Goal: Information Seeking & Learning: Learn about a topic

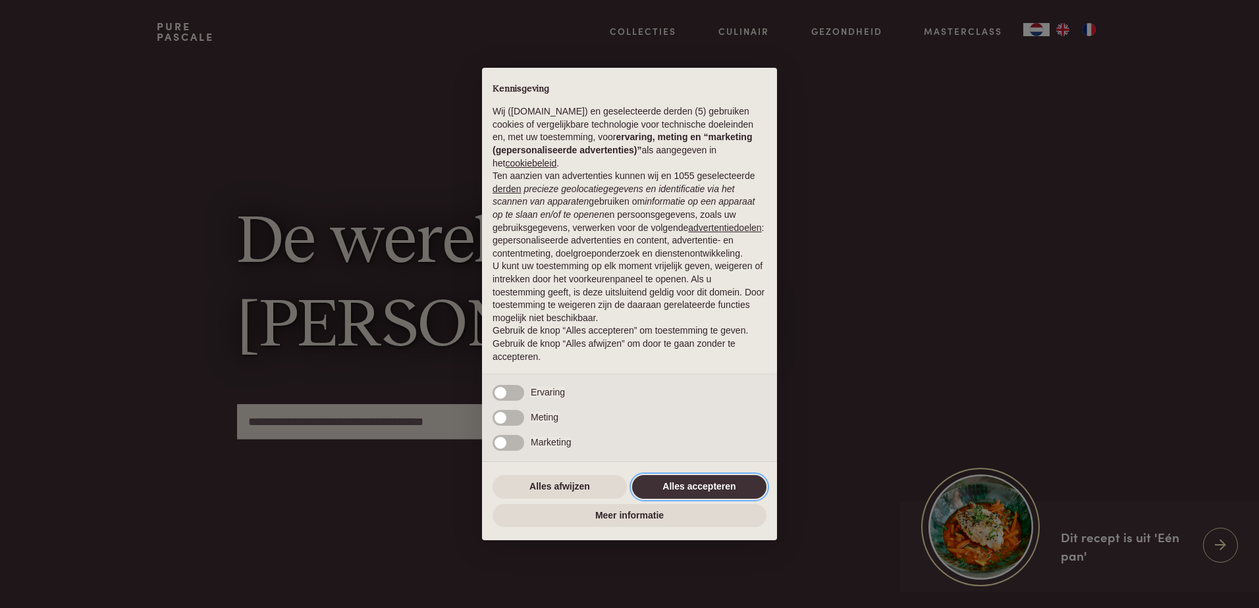
click at [729, 493] on button "Alles accepteren" at bounding box center [699, 487] width 134 height 24
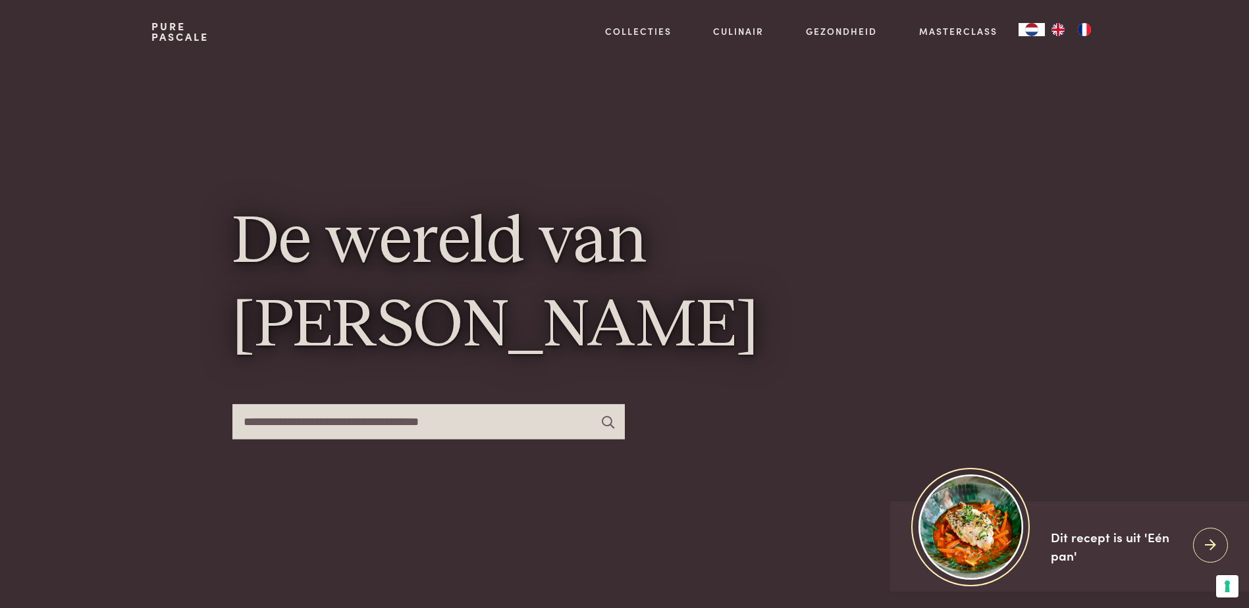
click at [1082, 34] on img "FR" at bounding box center [1084, 29] width 16 height 13
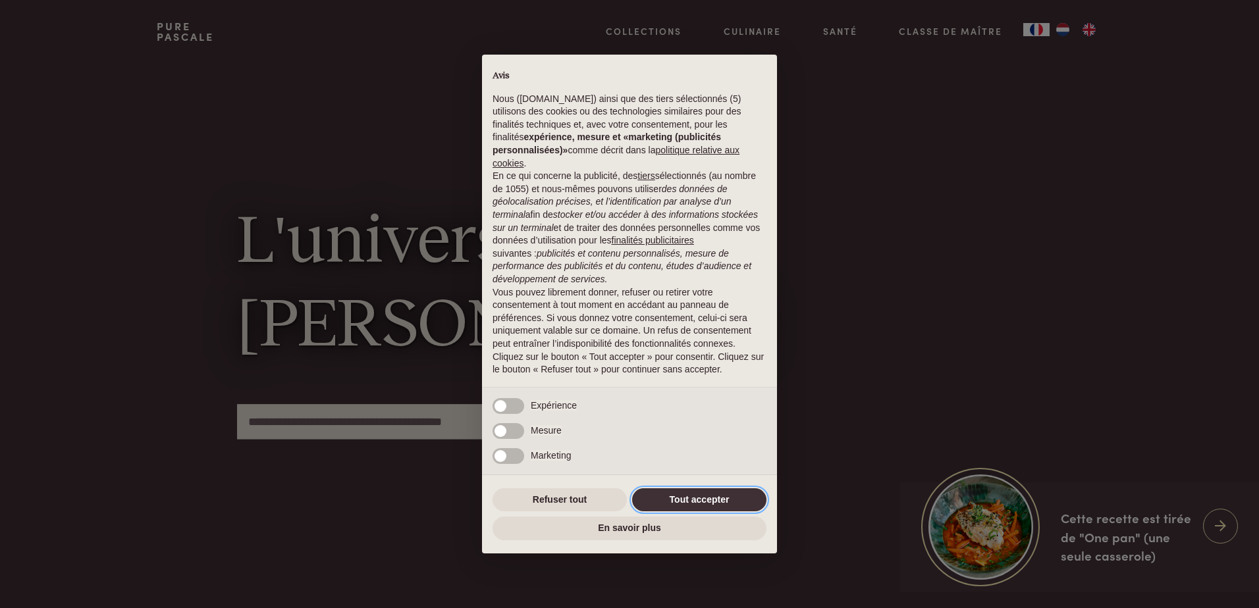
click at [729, 496] on button "Tout accepter" at bounding box center [699, 500] width 134 height 24
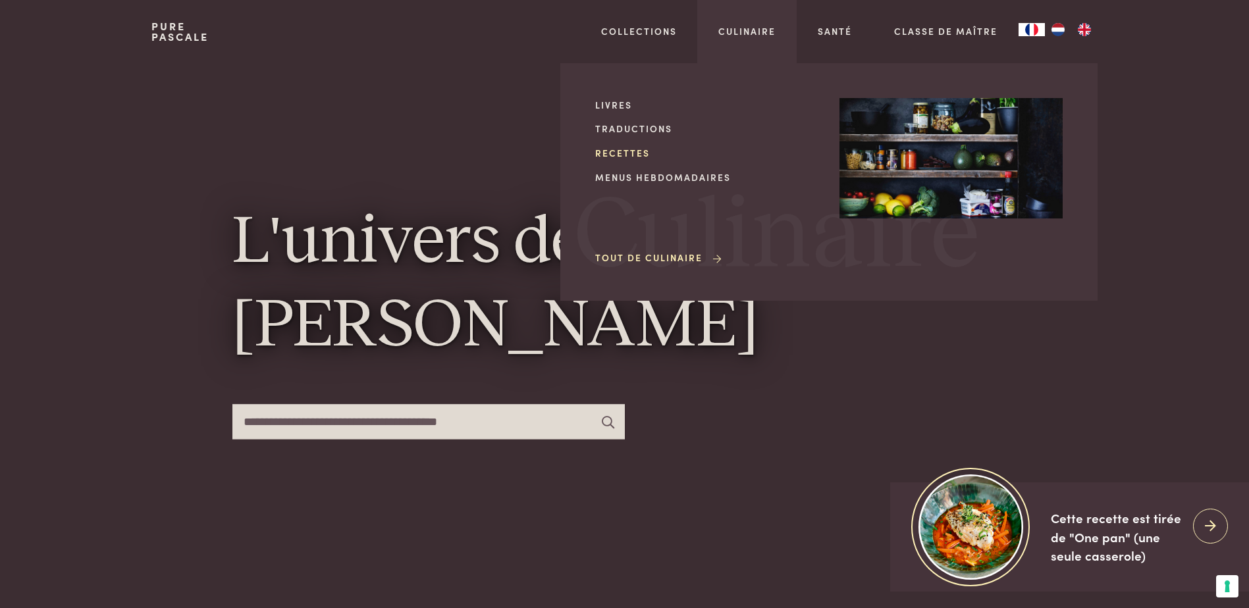
click at [618, 152] on link "Recettes" at bounding box center [706, 153] width 223 height 14
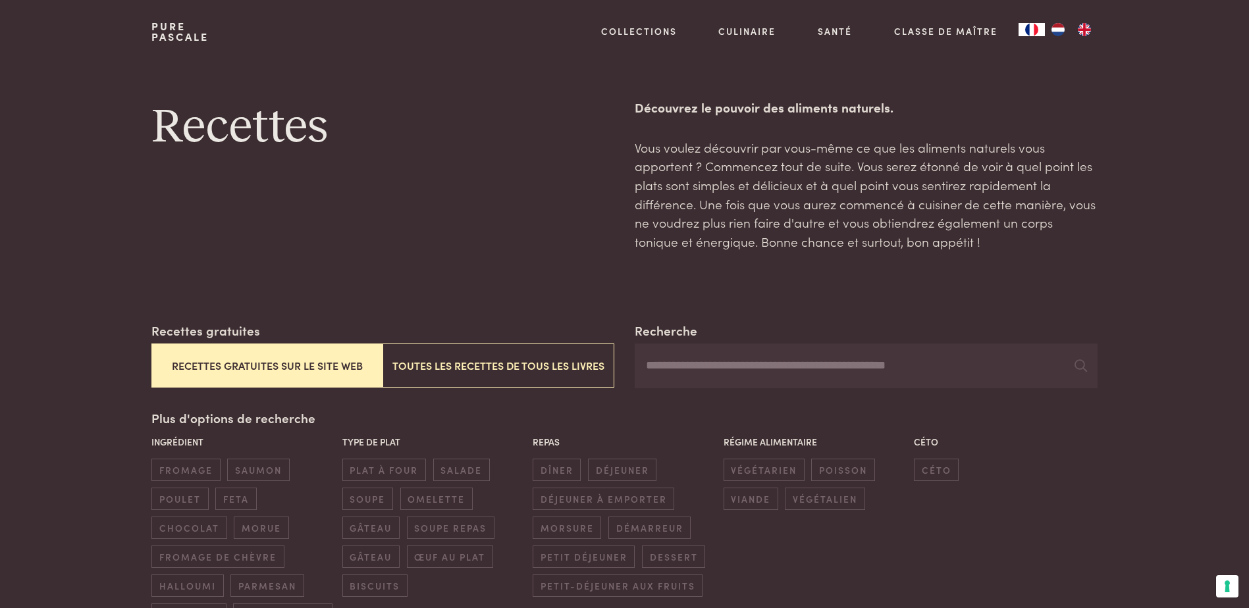
scroll to position [66, 0]
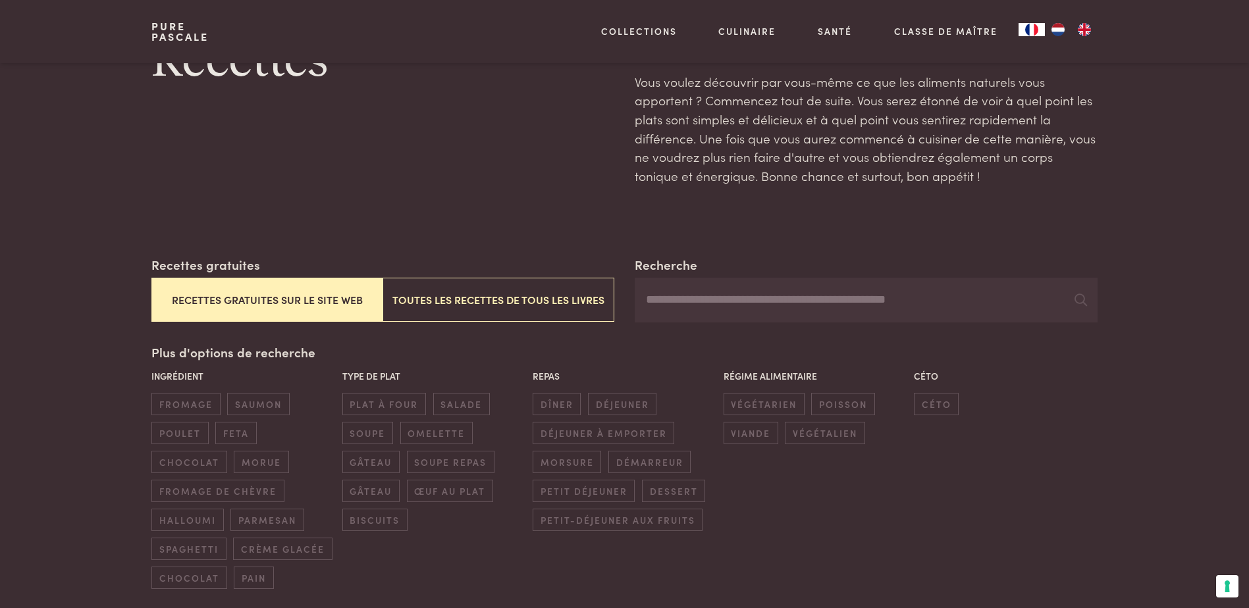
click at [282, 306] on button "Recettes gratuites sur le site web" at bounding box center [266, 300] width 231 height 44
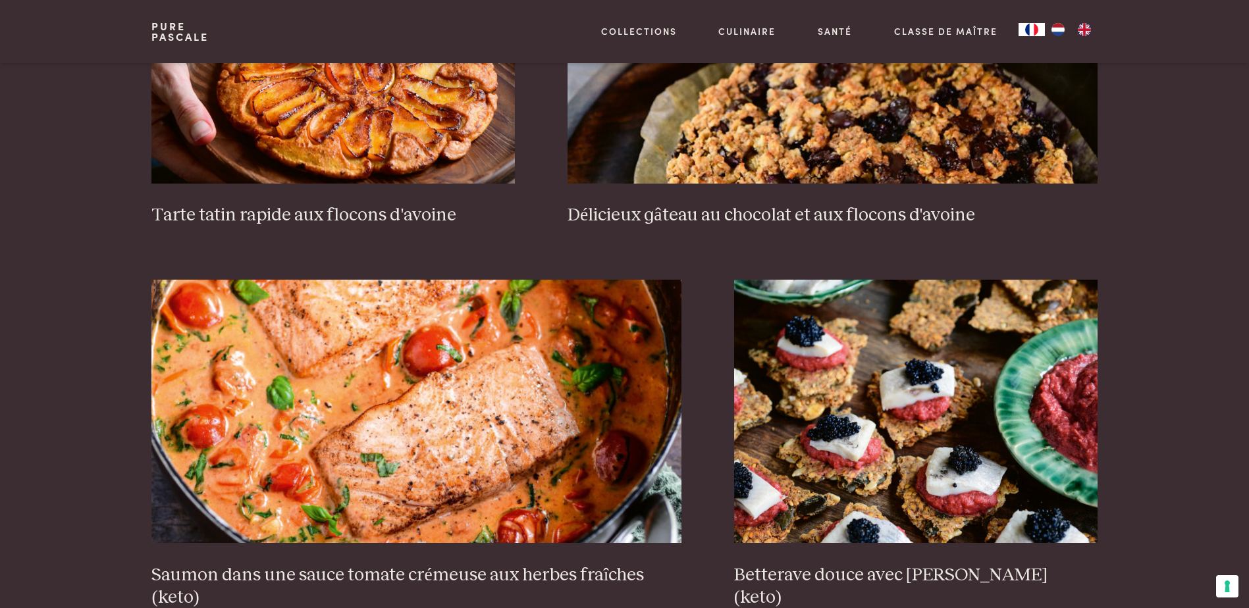
scroll to position [2296, 0]
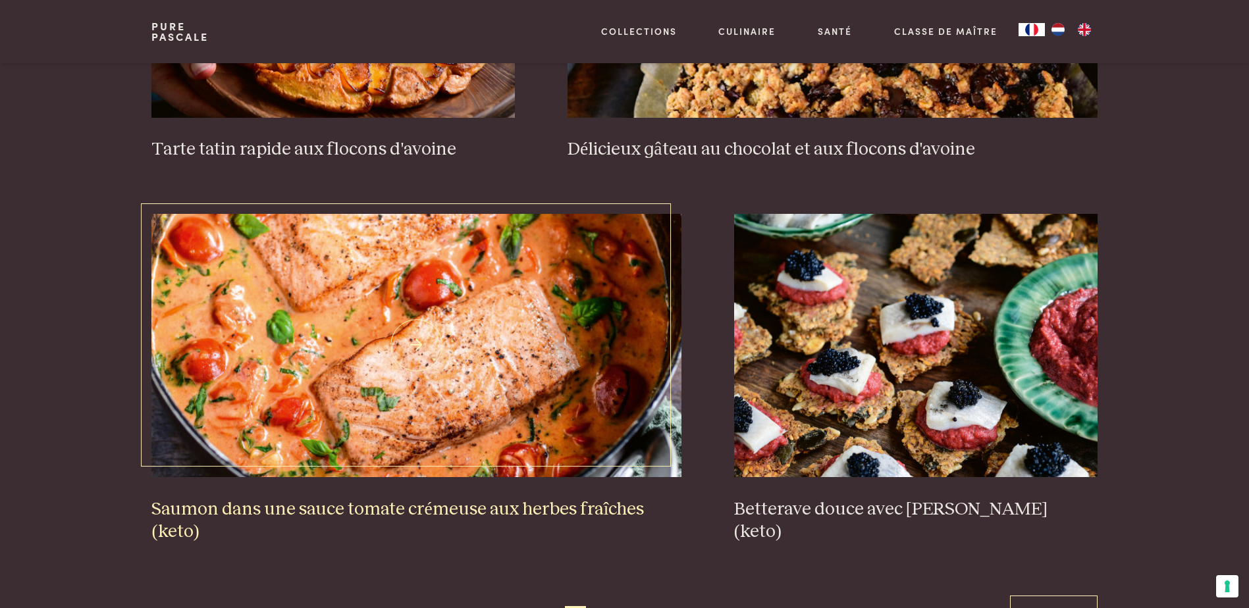
click at [479, 339] on img at bounding box center [416, 345] width 530 height 263
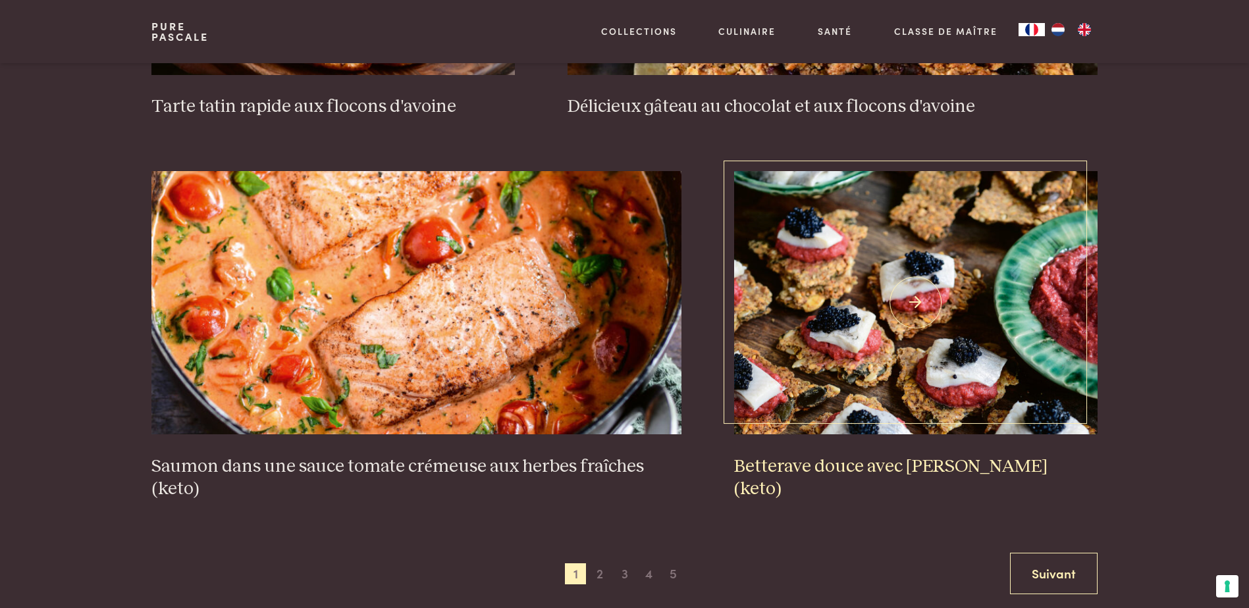
scroll to position [2428, 0]
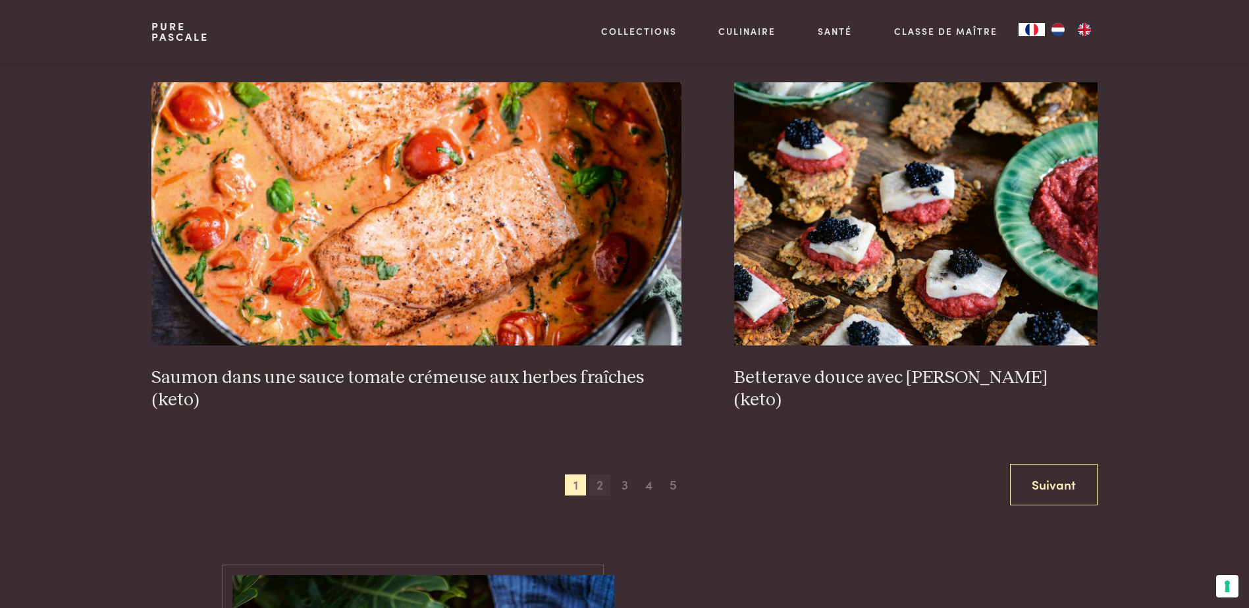
click at [600, 484] on span "2" at bounding box center [599, 485] width 21 height 21
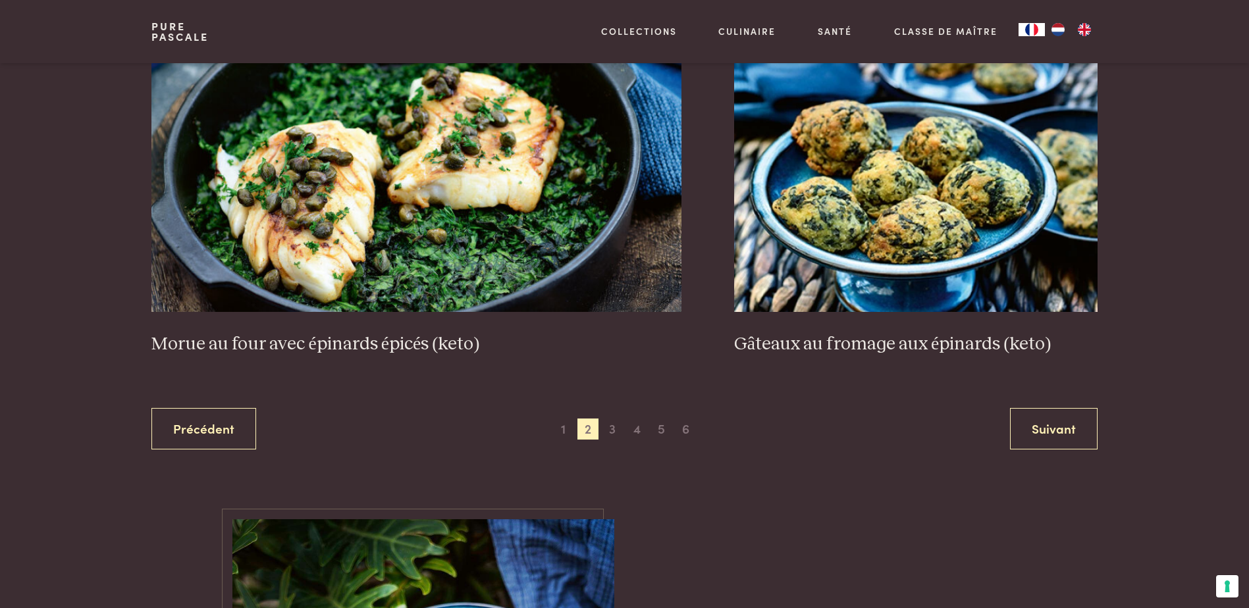
scroll to position [2494, 0]
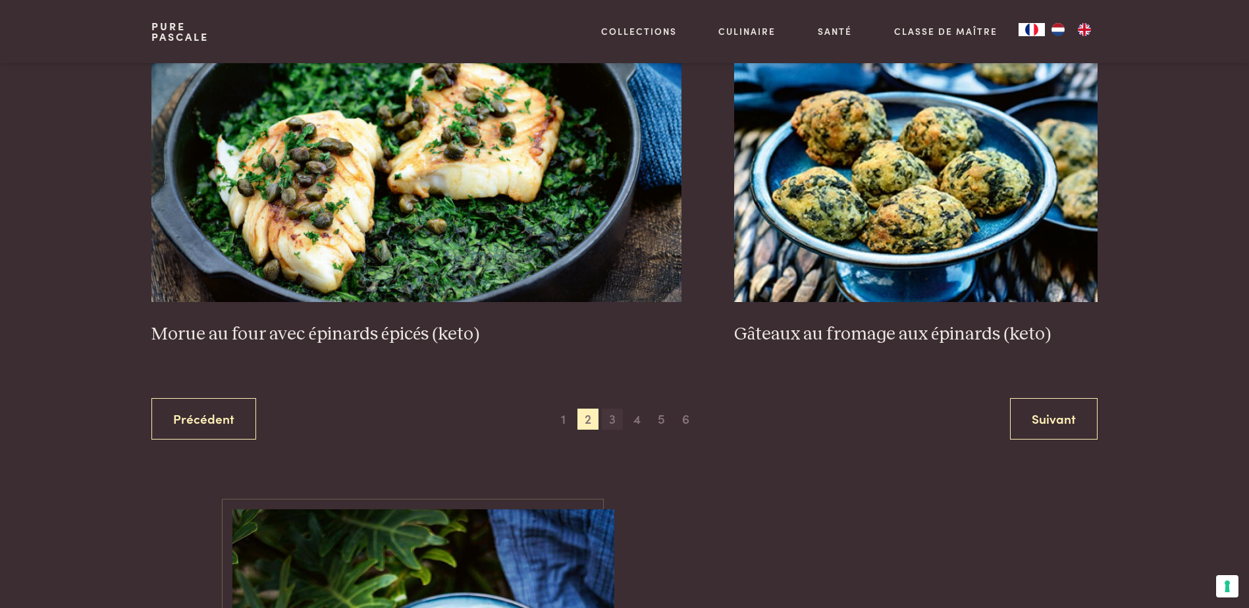
click at [611, 416] on span "3" at bounding box center [612, 419] width 21 height 21
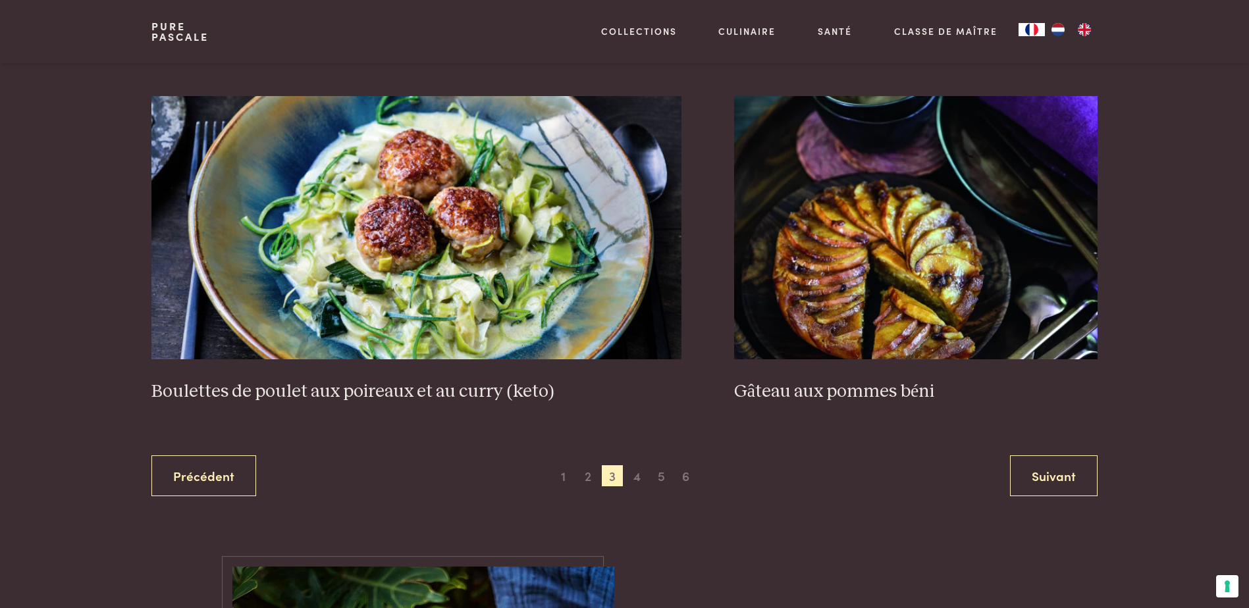
scroll to position [2494, 0]
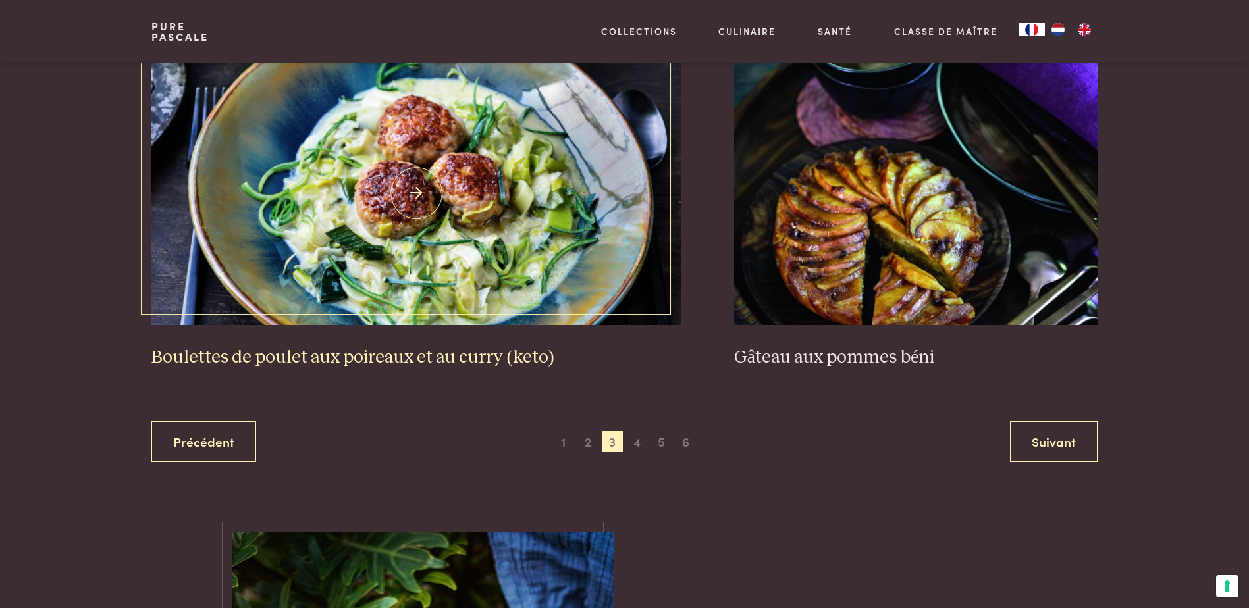
click at [415, 240] on img at bounding box center [416, 193] width 530 height 263
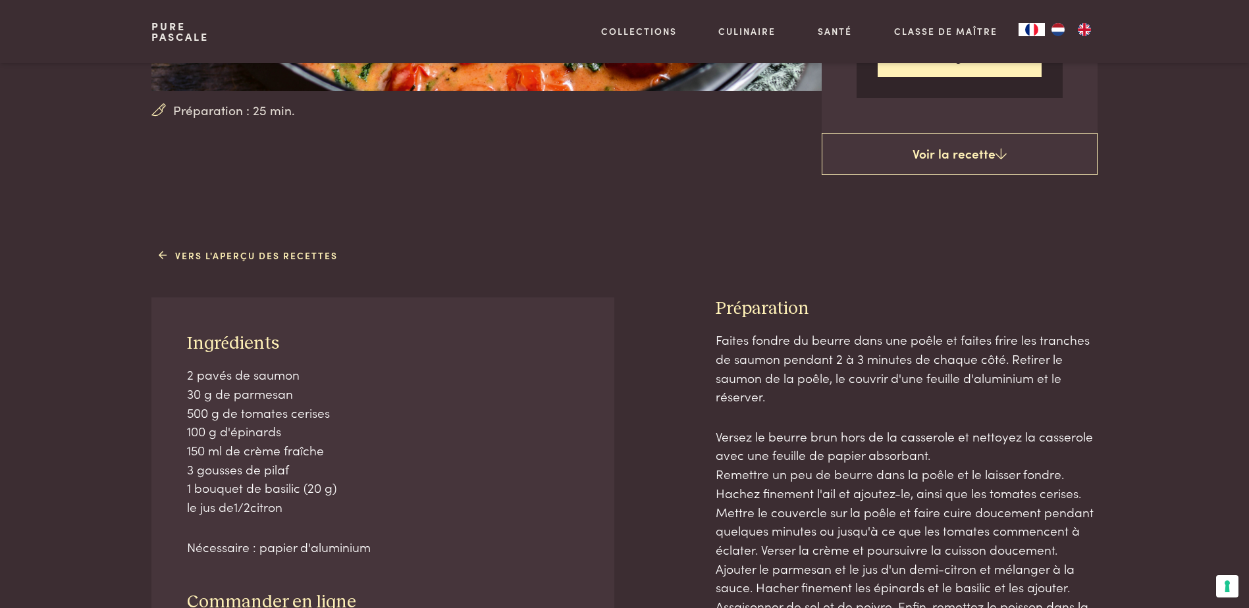
scroll to position [132, 0]
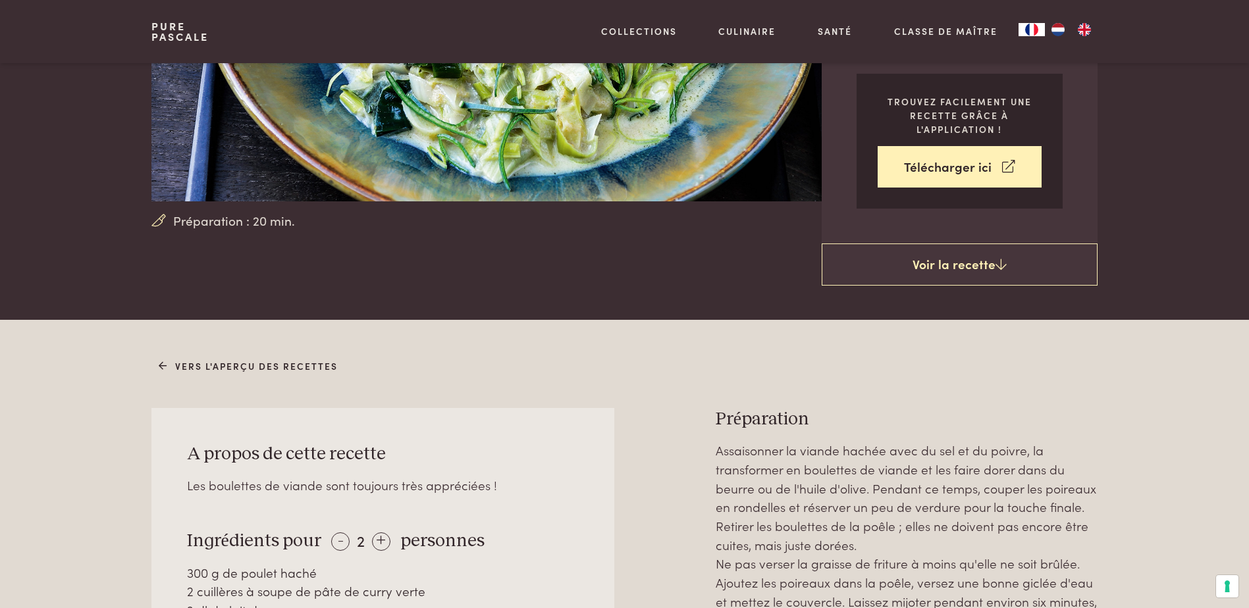
scroll to position [395, 0]
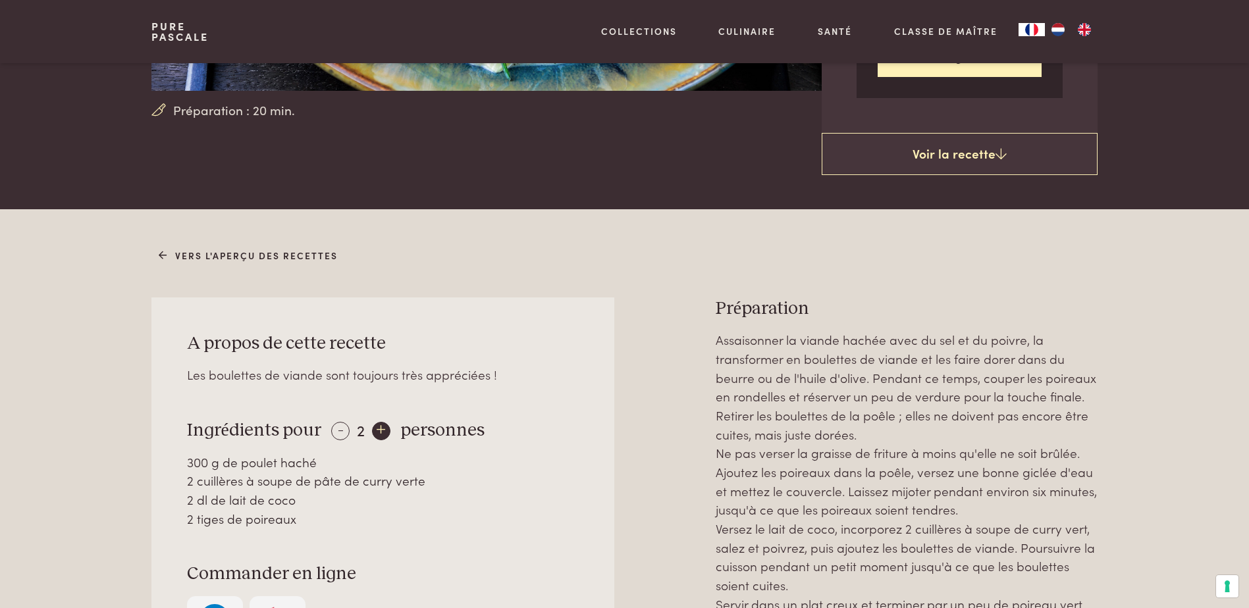
click at [379, 432] on div "+" at bounding box center [381, 431] width 18 height 18
